Goal: Transaction & Acquisition: Book appointment/travel/reservation

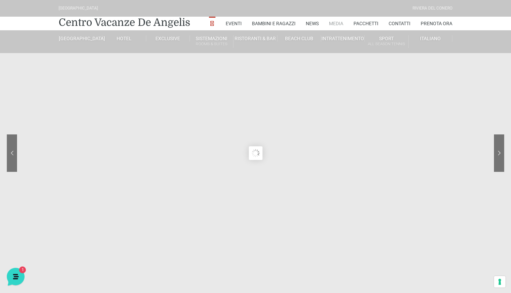
click at [334, 23] on link "Media" at bounding box center [336, 24] width 14 height 14
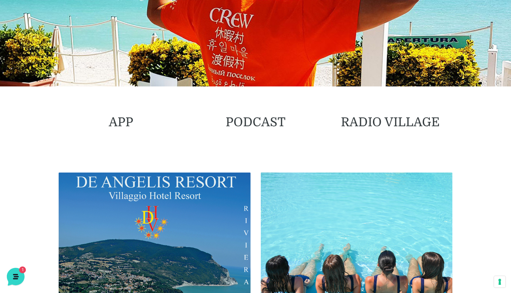
scroll to position [154, 0]
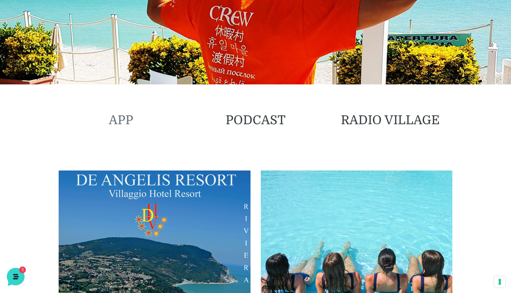
click at [117, 120] on link "APP" at bounding box center [121, 120] width 25 height 14
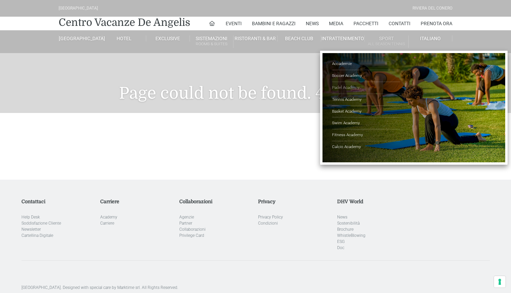
click at [342, 87] on link "Padel Academy" at bounding box center [366, 88] width 68 height 12
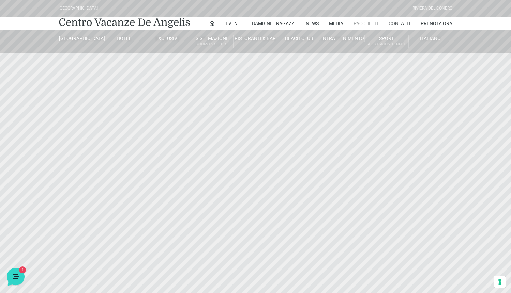
click at [367, 24] on link "Pacchetti" at bounding box center [365, 24] width 25 height 14
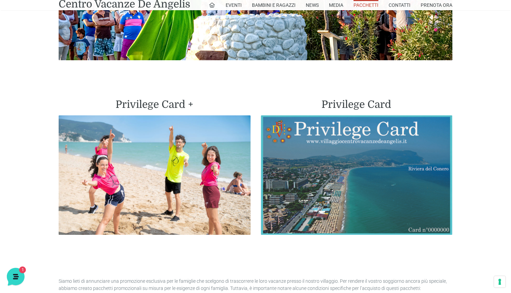
scroll to position [1538, 0]
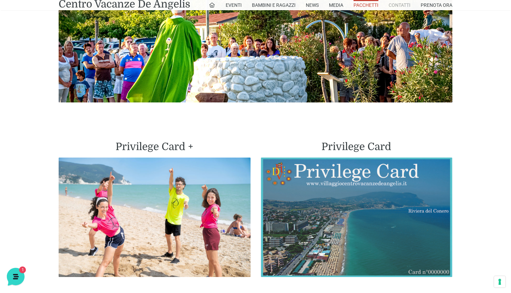
click at [399, 6] on link "Contatti" at bounding box center [399, 5] width 22 height 10
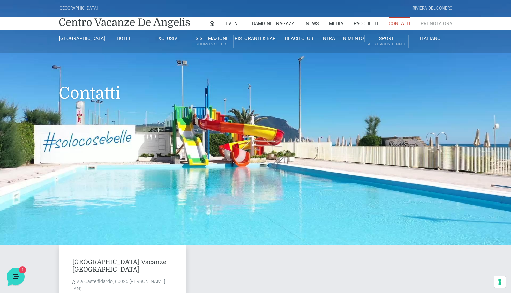
click at [436, 21] on link "Prenota Ora" at bounding box center [436, 24] width 32 height 14
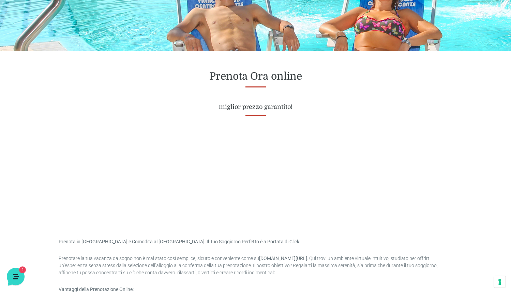
scroll to position [234, 0]
